Goal: Find specific page/section: Find specific page/section

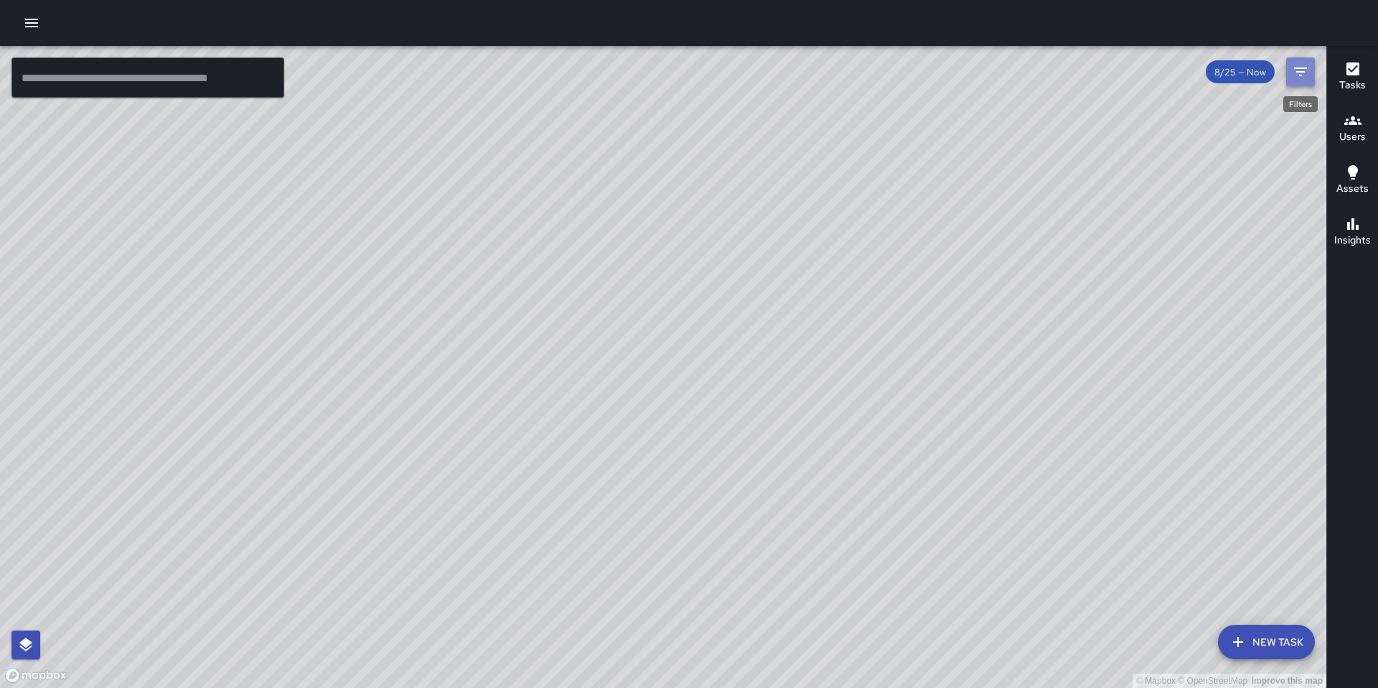
click at [1309, 75] on button "Filters" at bounding box center [1301, 71] width 29 height 29
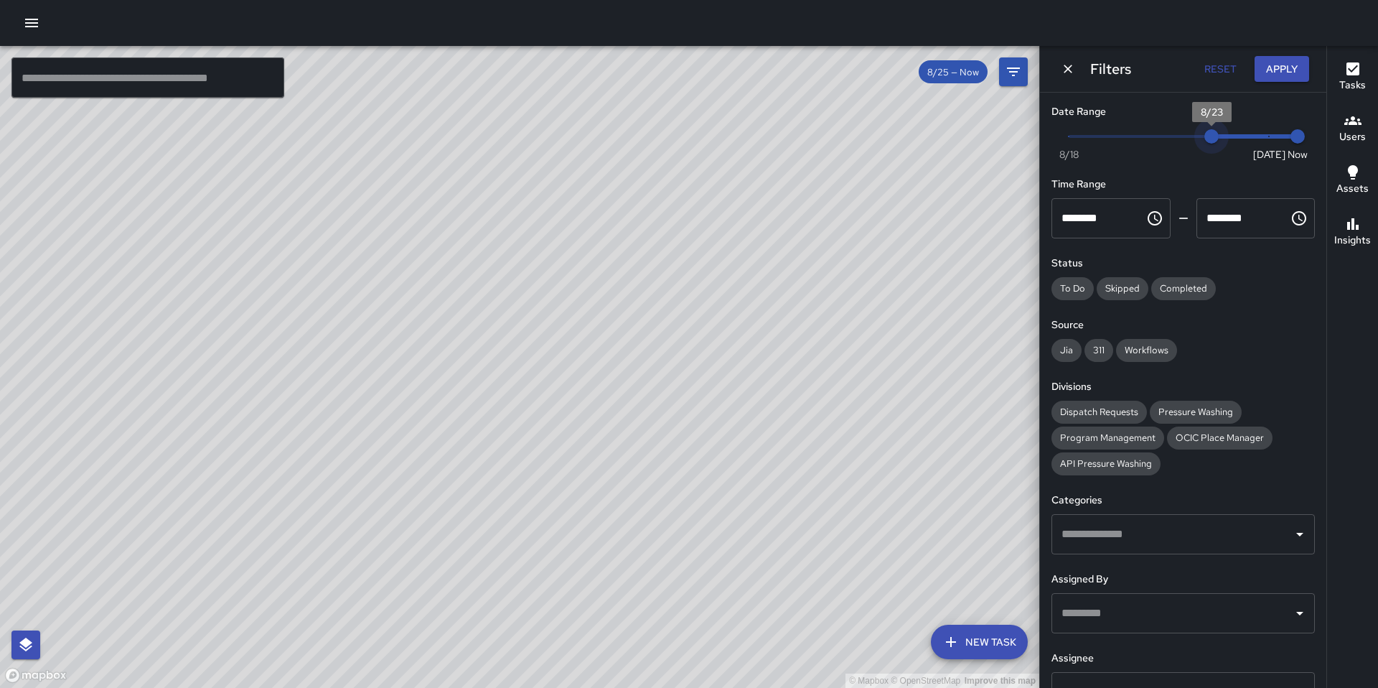
type input "*"
drag, startPoint x: 1257, startPoint y: 140, endPoint x: 1238, endPoint y: 136, distance: 19.7
click at [1238, 136] on span "8/24" at bounding box center [1240, 136] width 14 height 14
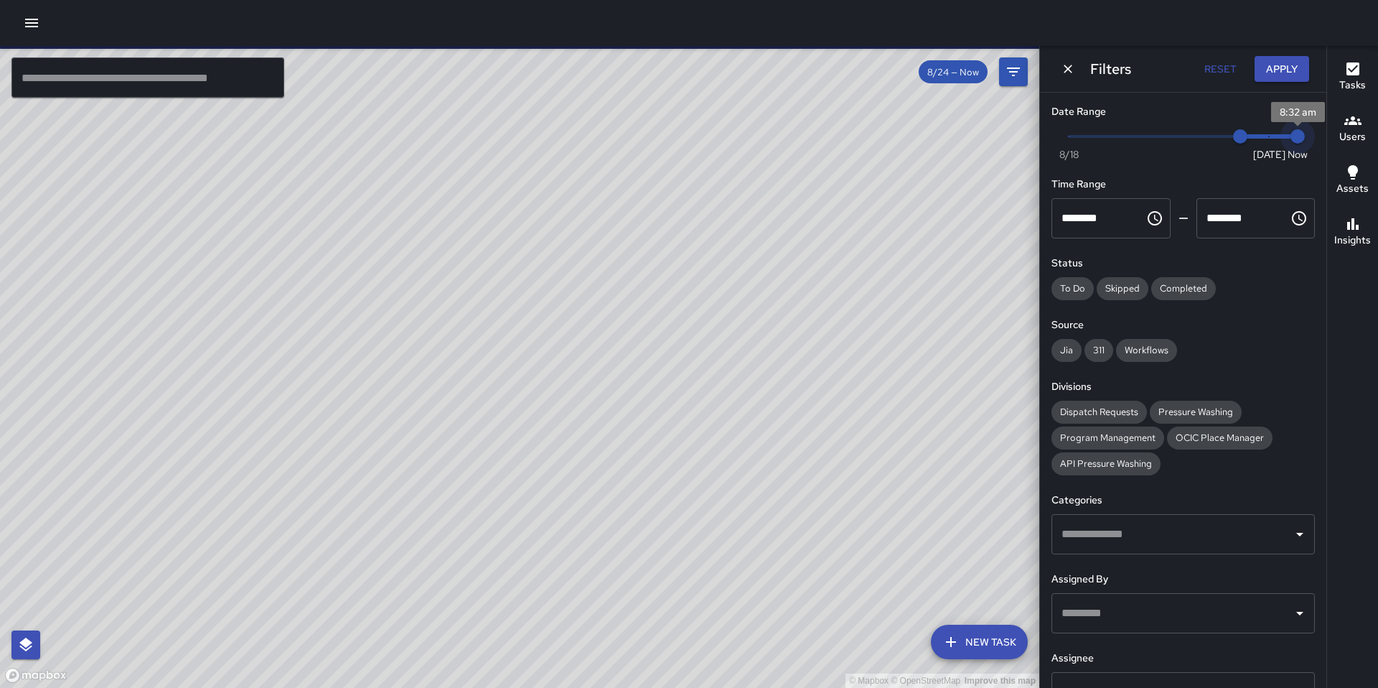
type input "*"
drag, startPoint x: 1284, startPoint y: 137, endPoint x: 1266, endPoint y: 137, distance: 17.2
click at [1266, 137] on span "8/25" at bounding box center [1269, 136] width 14 height 14
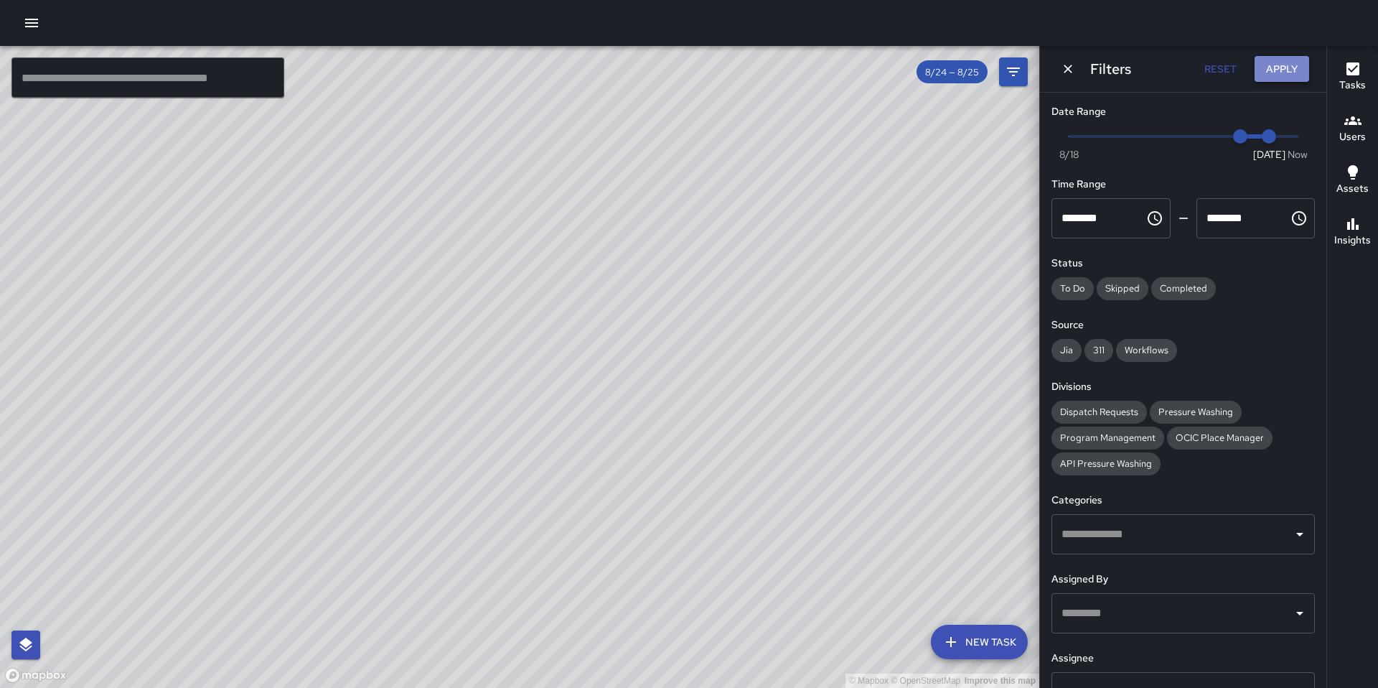
click at [1278, 78] on button "Apply" at bounding box center [1282, 69] width 55 height 27
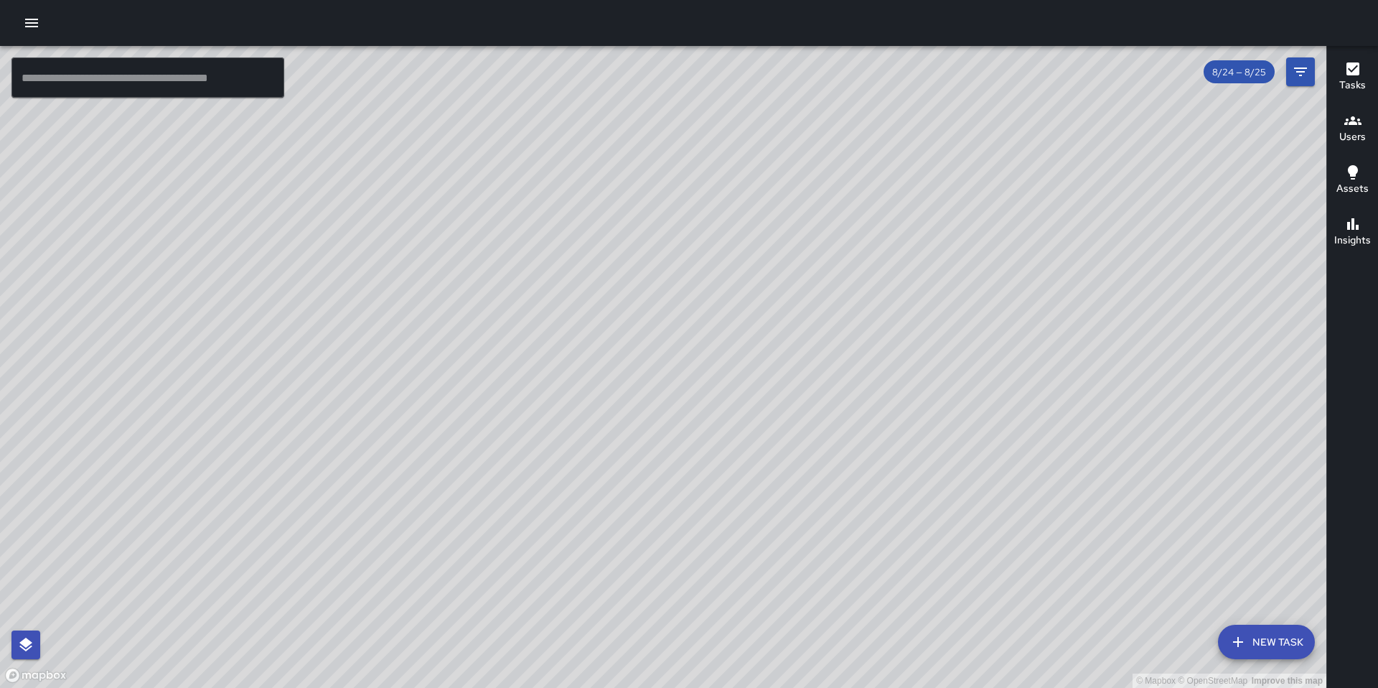
drag, startPoint x: 472, startPoint y: 480, endPoint x: 784, endPoint y: 480, distance: 312.3
click at [784, 480] on div "© Mapbox © OpenStreetMap Improve this map" at bounding box center [663, 367] width 1327 height 642
